Goal: Information Seeking & Learning: Find specific fact

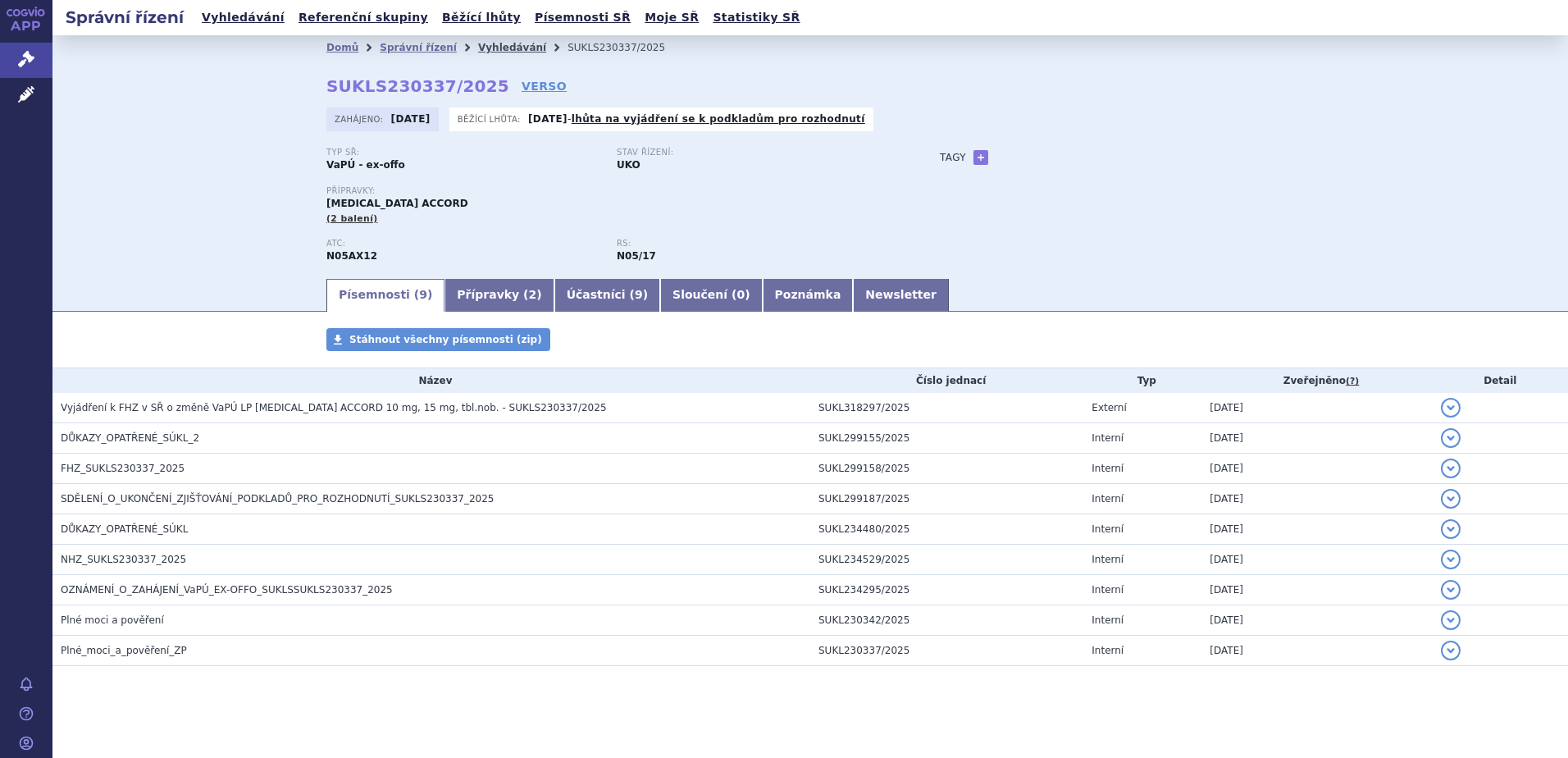
click at [490, 49] on link "Vyhledávání" at bounding box center [512, 47] width 68 height 11
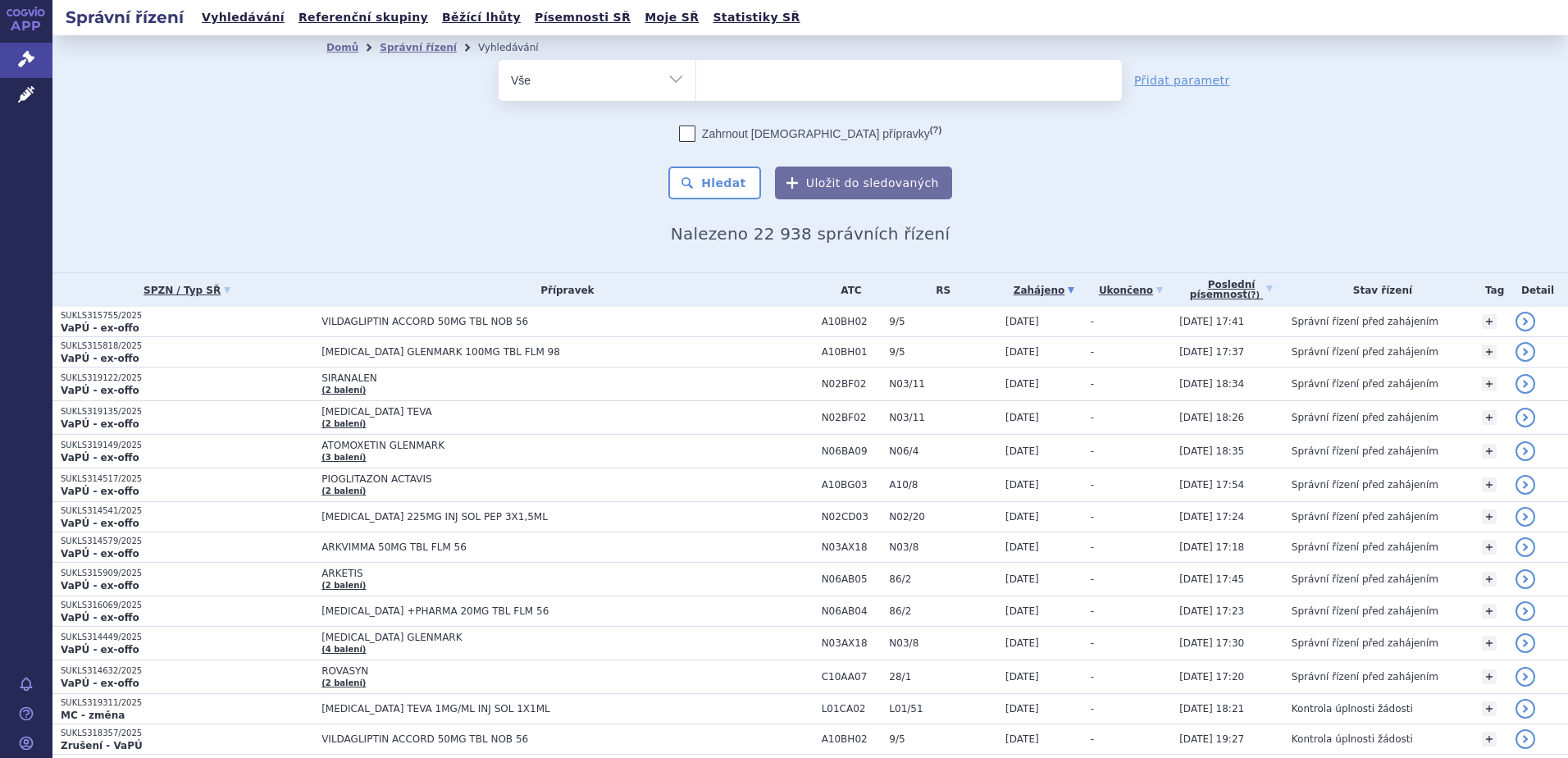
click at [779, 92] on ul at bounding box center [909, 76] width 425 height 34
click at [696, 92] on select at bounding box center [696, 79] width 1 height 41
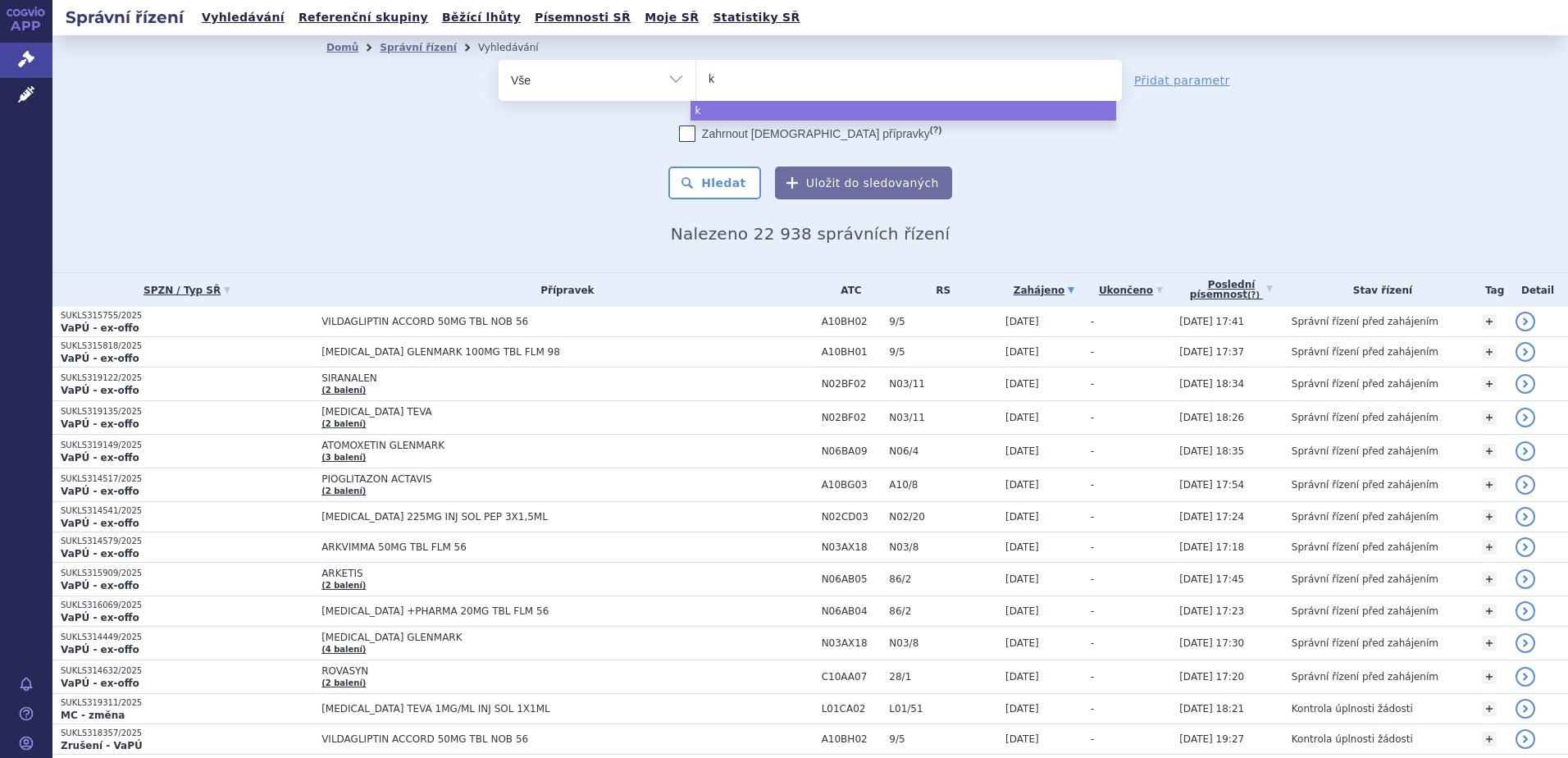
type input "ki"
type input "k"
type input "ki"
type input "kis"
type input "kisq"
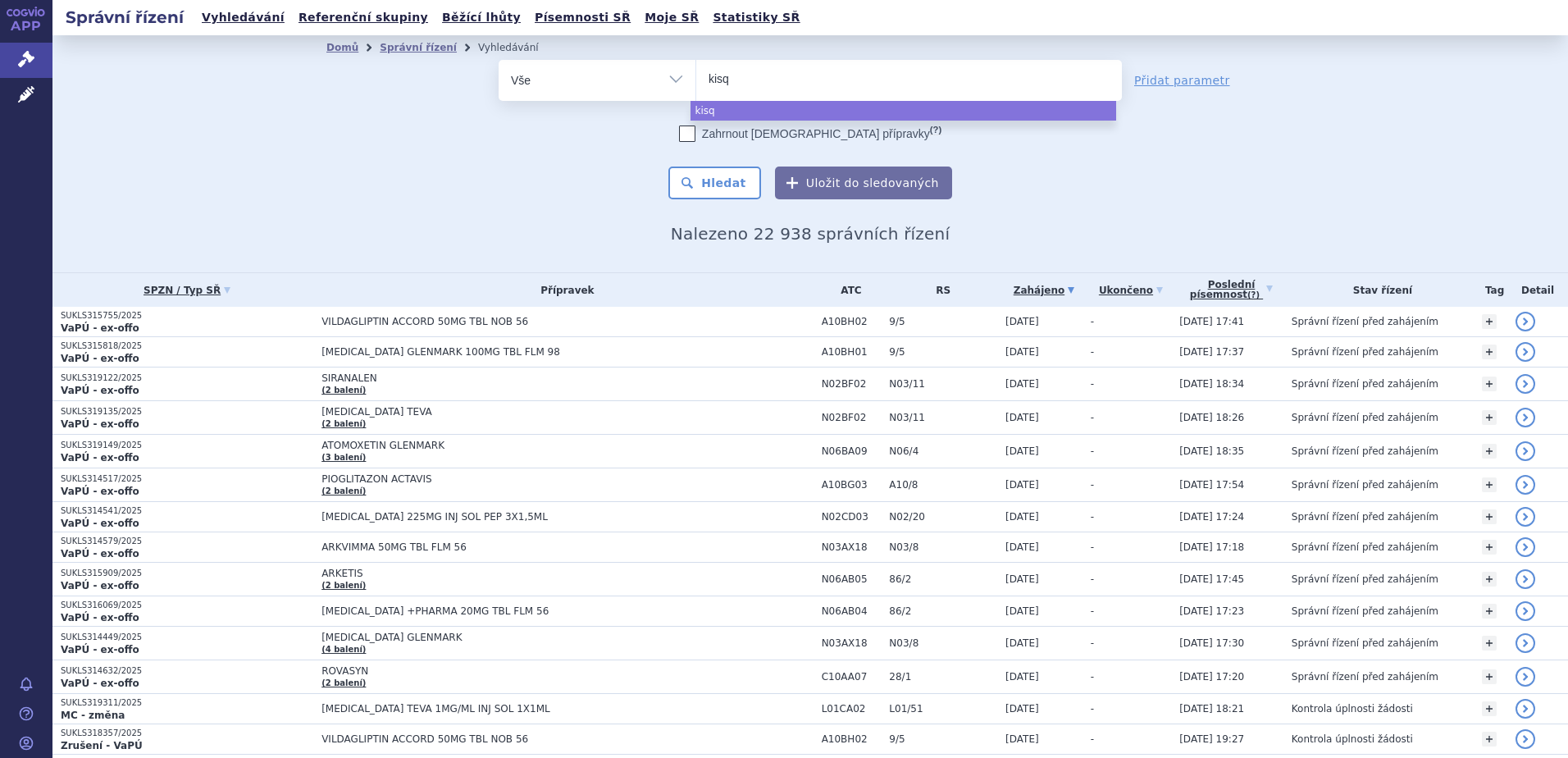
type input "kisqa"
type input "[MEDICAL_DATA]"
select select "[MEDICAL_DATA]"
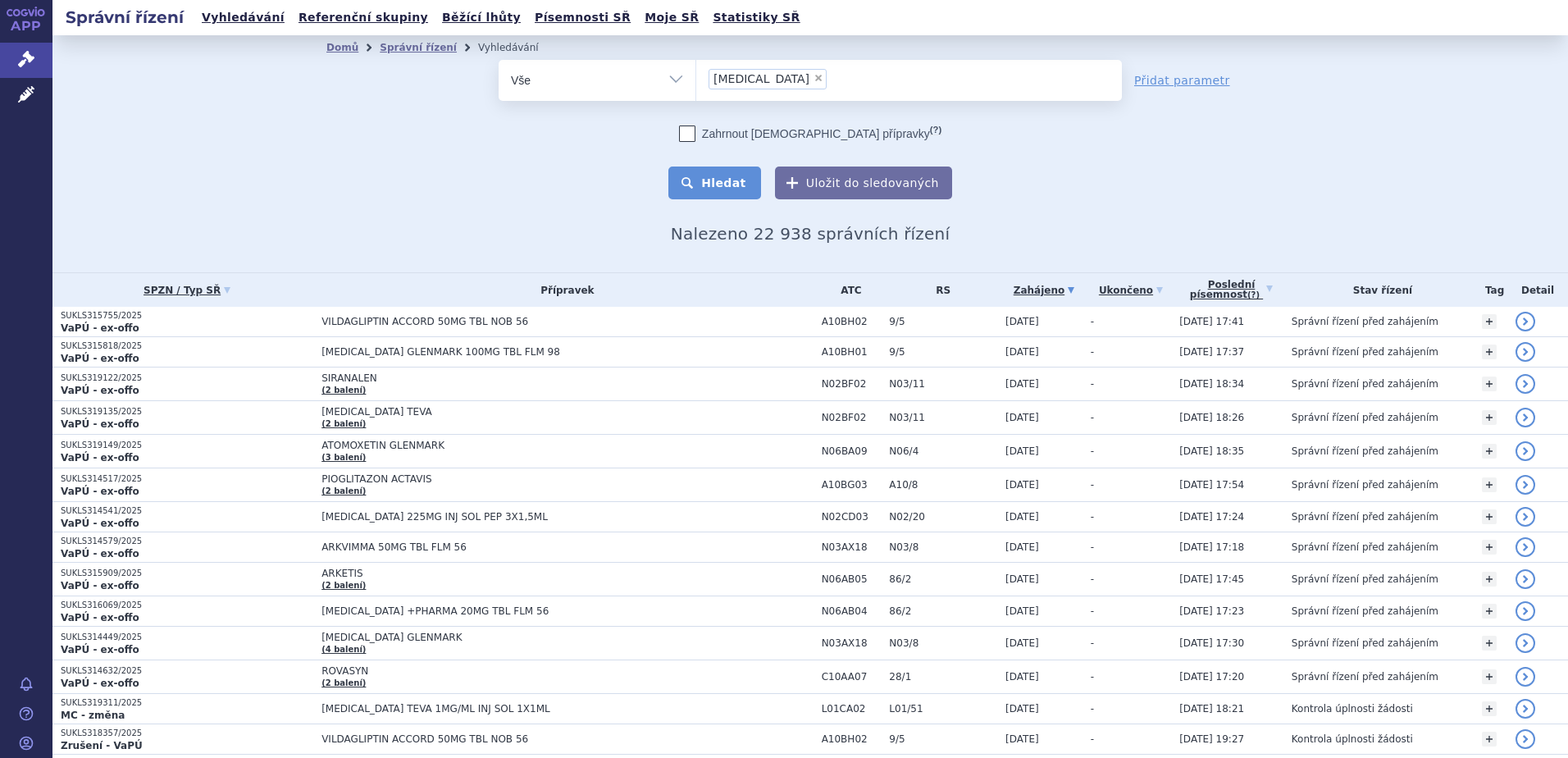
click at [710, 178] on button "Hledat" at bounding box center [715, 182] width 93 height 32
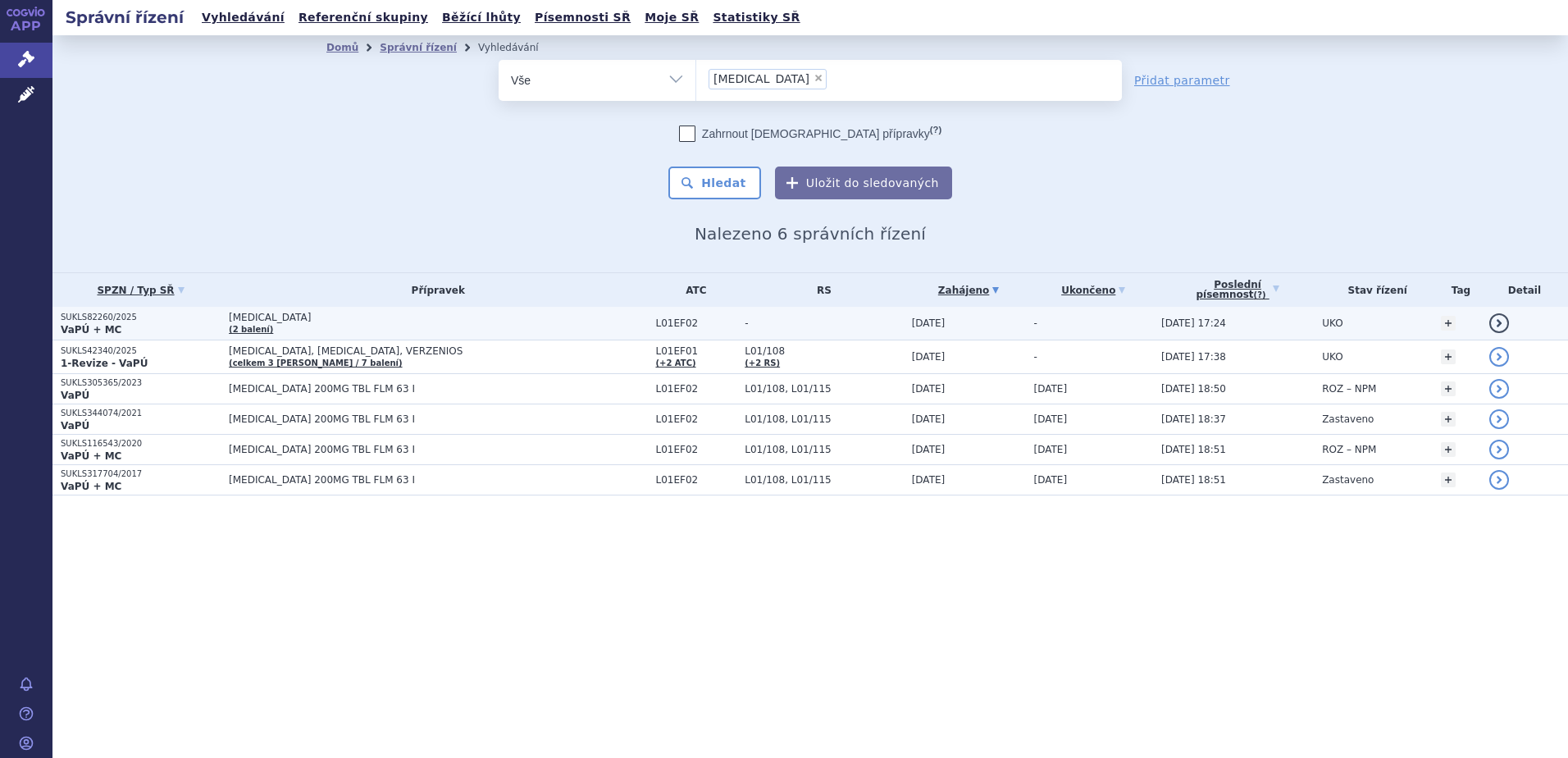
click at [60, 321] on td "SUKLS82260/2025 VaPÚ + MC" at bounding box center [136, 323] width 168 height 33
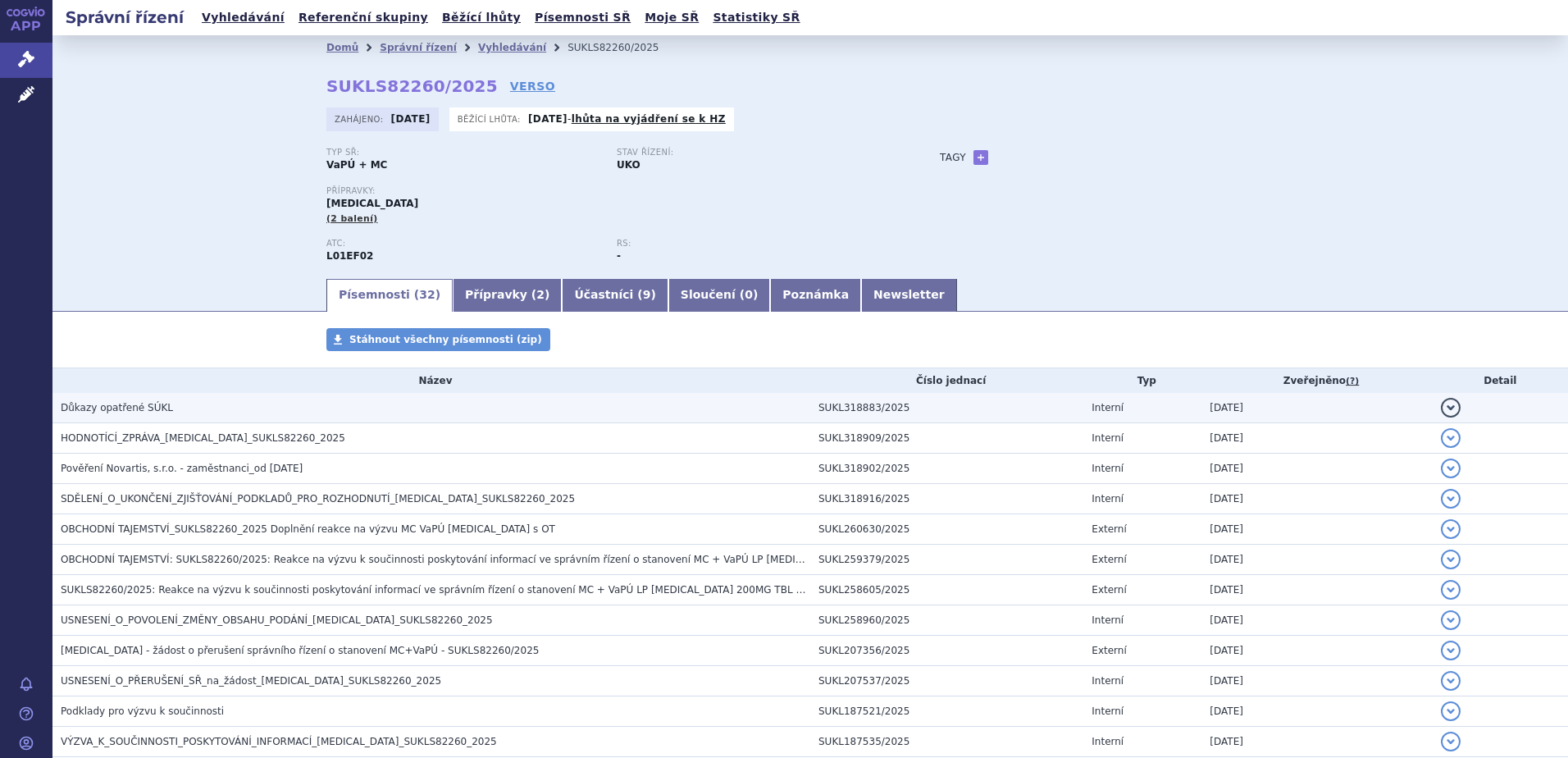
click at [94, 404] on span "Důkazy opatřené SÚKL" at bounding box center [116, 407] width 112 height 11
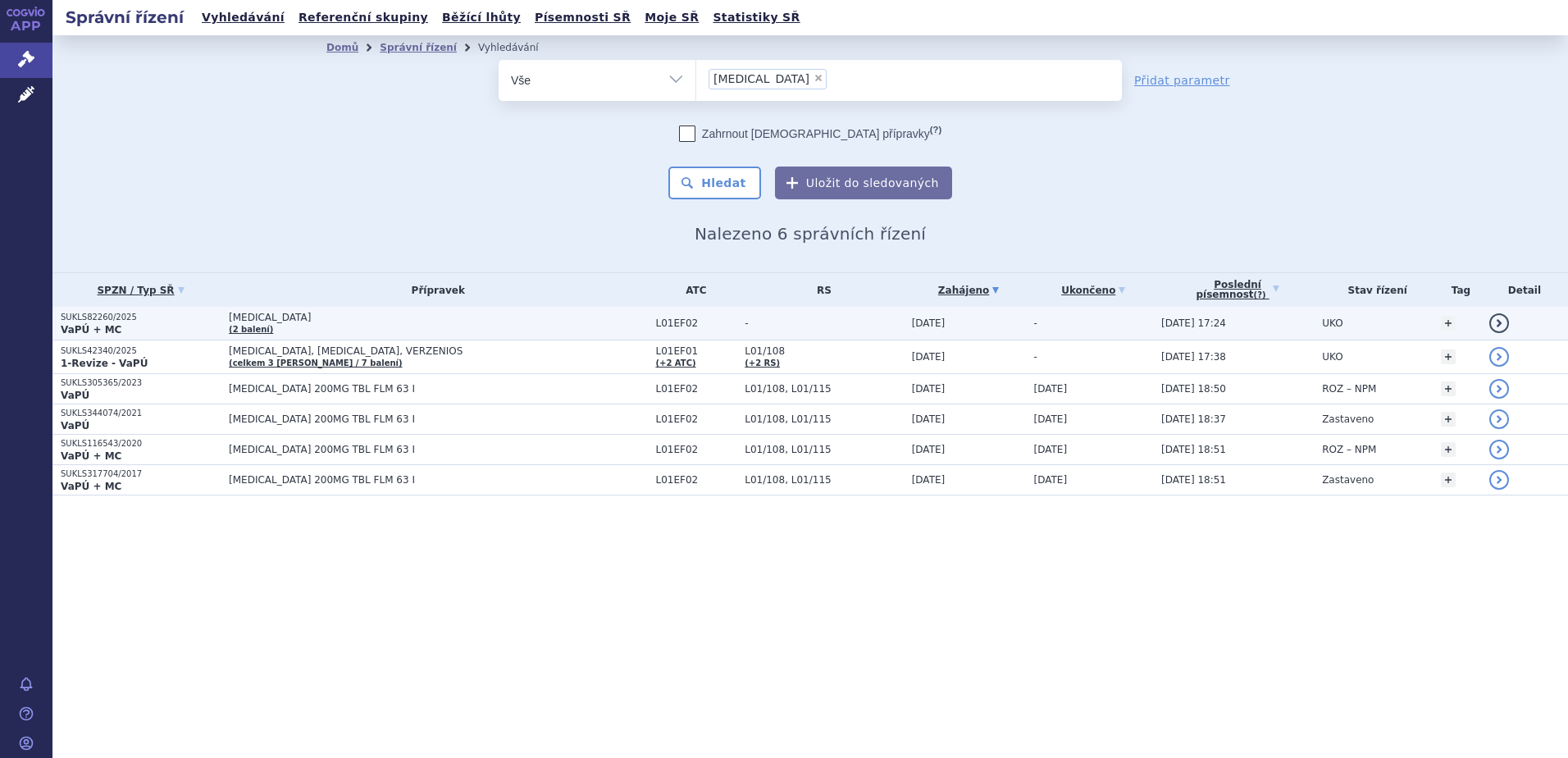
click at [117, 319] on p "SUKLS82260/2025" at bounding box center [140, 317] width 160 height 11
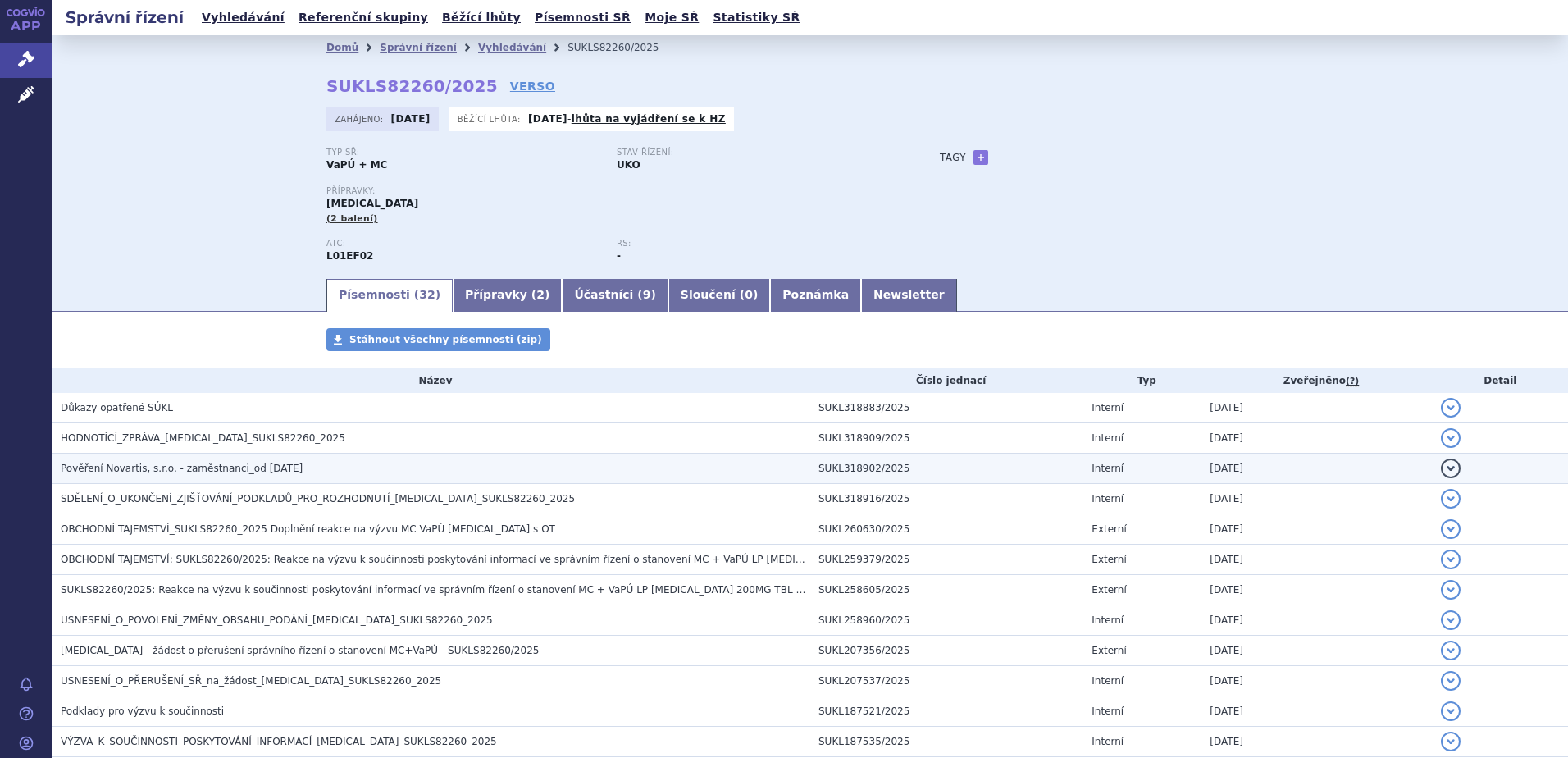
click at [158, 471] on span "Pověření Novartis, s.r.o. - zaměstnanci_od 12.3.2025" at bounding box center [181, 467] width 242 height 11
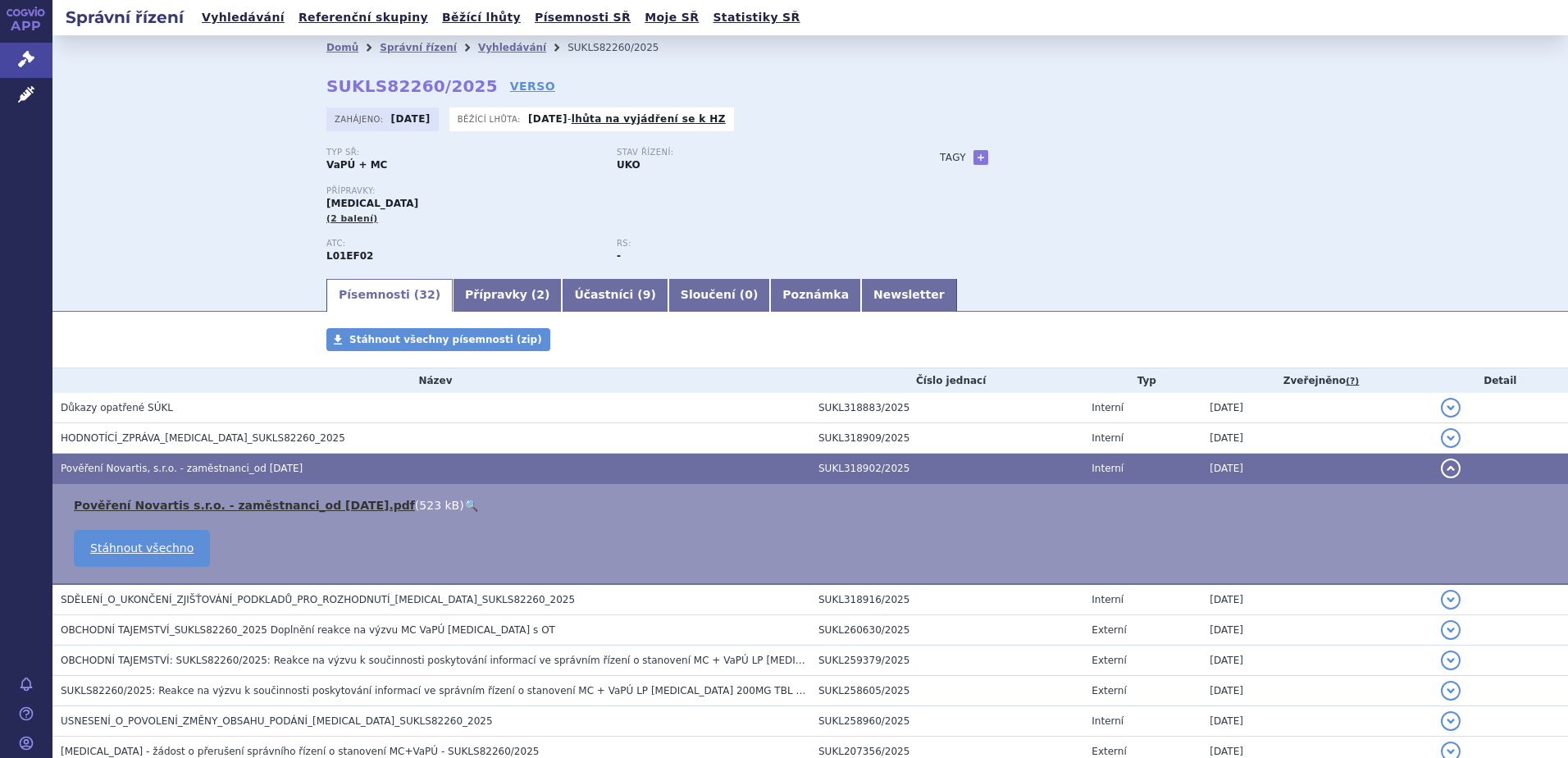
click at [155, 506] on link "Pověření Novartis s.r.o. - zaměstnanci_od 12.03.2025.pdf" at bounding box center [244, 505] width 341 height 13
